Goal: Understand process/instructions: Learn how to perform a task or action

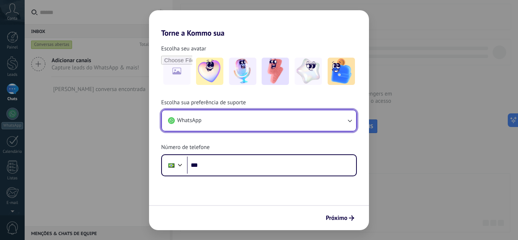
click at [346, 125] on button "WhatsApp" at bounding box center [259, 120] width 194 height 20
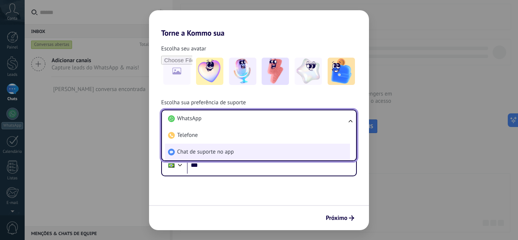
click at [275, 154] on li "Chat de suporte no app" at bounding box center [257, 152] width 185 height 17
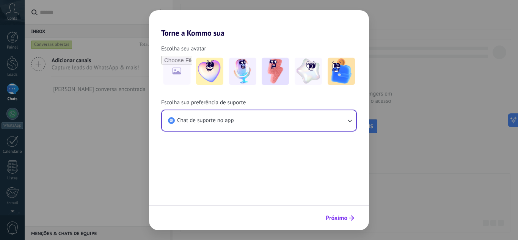
click at [345, 215] on span "Próximo" at bounding box center [337, 217] width 22 height 5
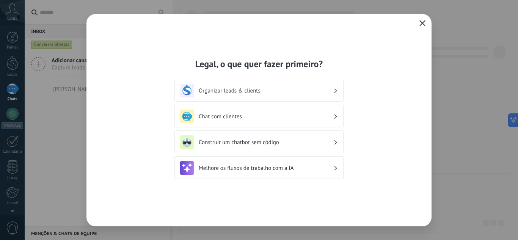
click at [293, 87] on h3 "Organizar leads & clients" at bounding box center [266, 90] width 135 height 7
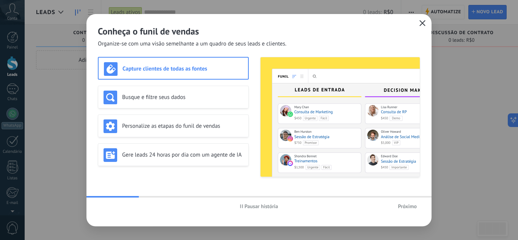
click at [422, 24] on icon "button" at bounding box center [422, 23] width 6 height 6
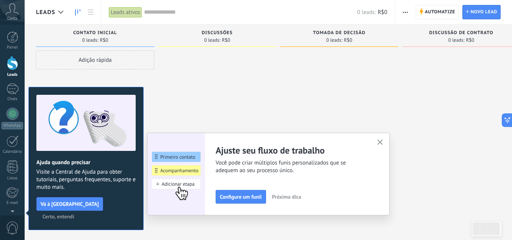
click at [380, 141] on icon "button" at bounding box center [381, 143] width 6 height 6
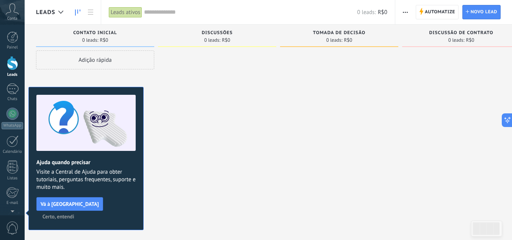
click at [74, 214] on span "Certo, entendi" at bounding box center [58, 216] width 32 height 5
